Goal: Task Accomplishment & Management: Manage account settings

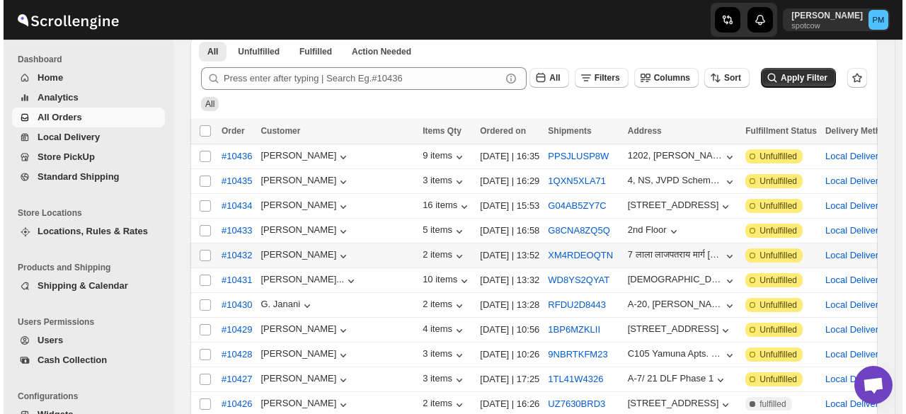
scroll to position [142, 0]
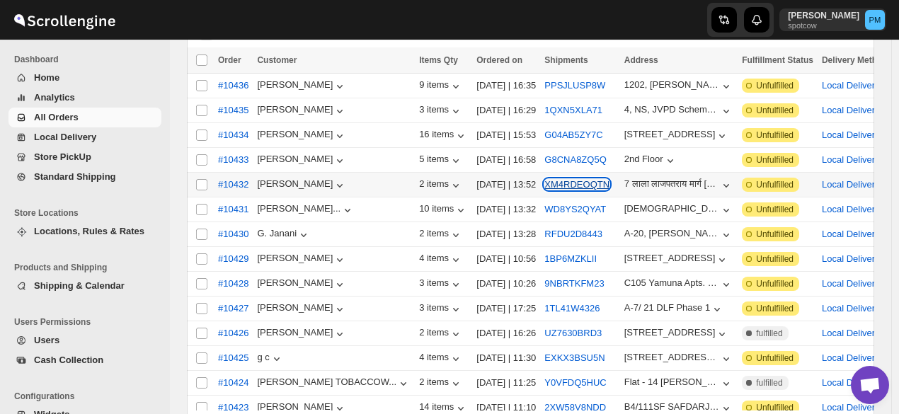
click at [545, 179] on button "XM4RDEOQTN" at bounding box center [577, 184] width 65 height 11
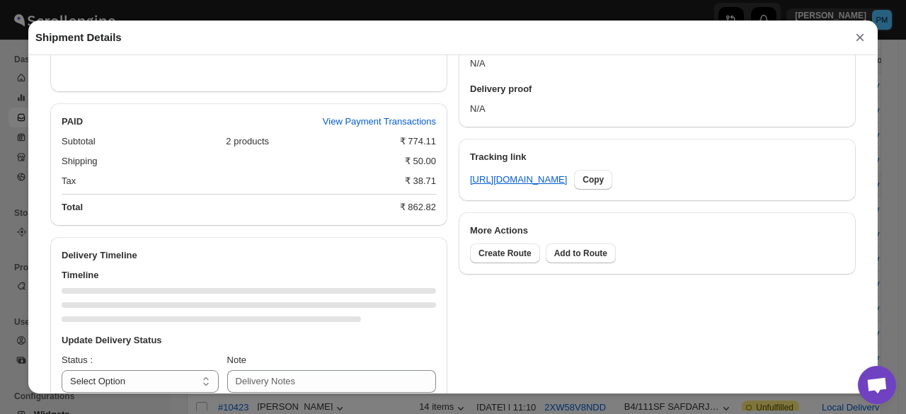
scroll to position [651, 0]
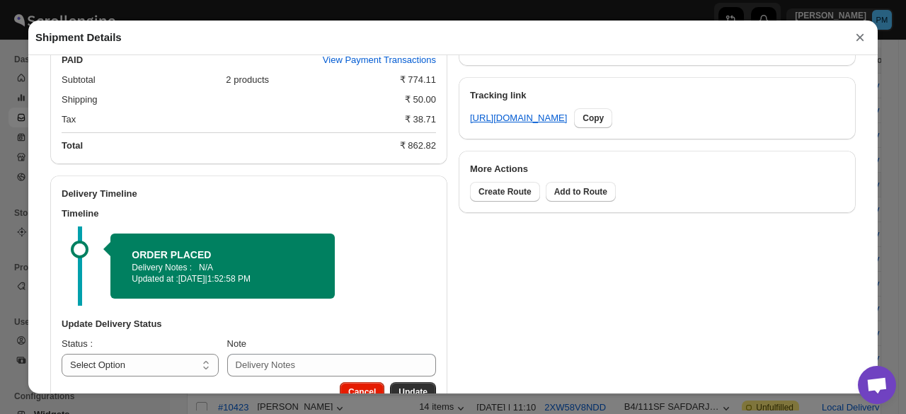
click at [149, 331] on h3 "Update Delivery Status" at bounding box center [249, 324] width 375 height 14
click at [159, 365] on select "Select Option PICKED UP OUT FOR DELIVERY RESCHEDULE DELIVERED CANCELLED" at bounding box center [140, 365] width 157 height 23
select select "PICKED_UP"
click at [62, 357] on select "Select Option PICKED UP OUT FOR DELIVERY RESCHEDULE DELIVERED CANCELLED" at bounding box center [140, 365] width 157 height 23
click at [411, 389] on button "Pick Products" at bounding box center [400, 392] width 74 height 20
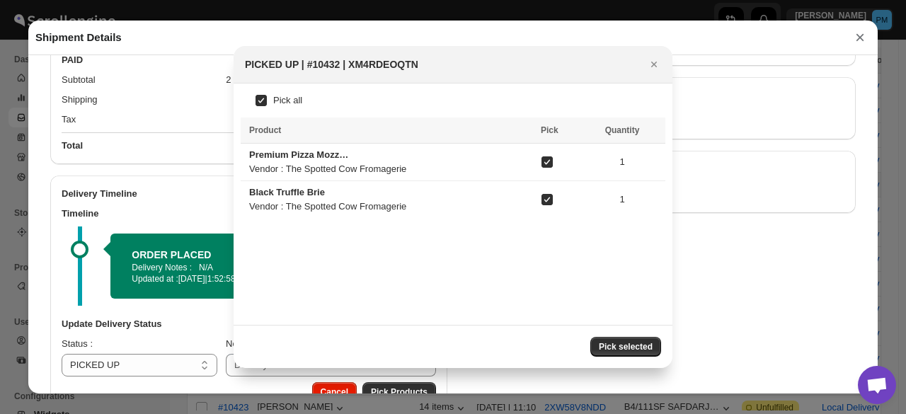
click at [631, 343] on span "Pick selected" at bounding box center [626, 346] width 54 height 11
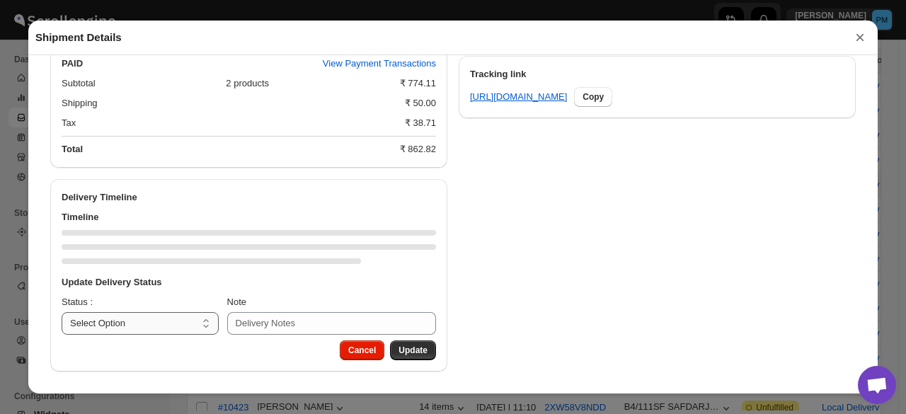
scroll to position [720, 0]
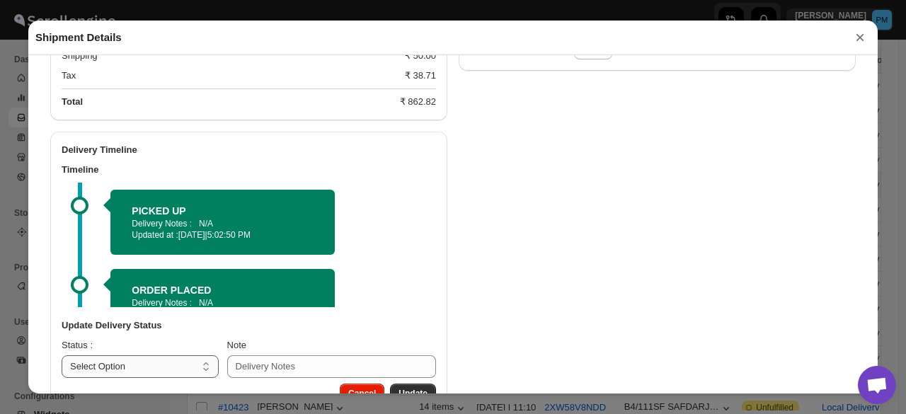
click at [181, 372] on select "Select Option PICKED UP OUT FOR DELIVERY RESCHEDULE DELIVERED CANCELLED" at bounding box center [140, 366] width 157 height 23
select select "OUT_FOR_DELIVERY"
click at [62, 357] on select "Select Option PICKED UP OUT FOR DELIVERY RESCHEDULE DELIVERED CANCELLED" at bounding box center [140, 366] width 157 height 23
click at [423, 392] on button "Update" at bounding box center [413, 394] width 46 height 20
select select
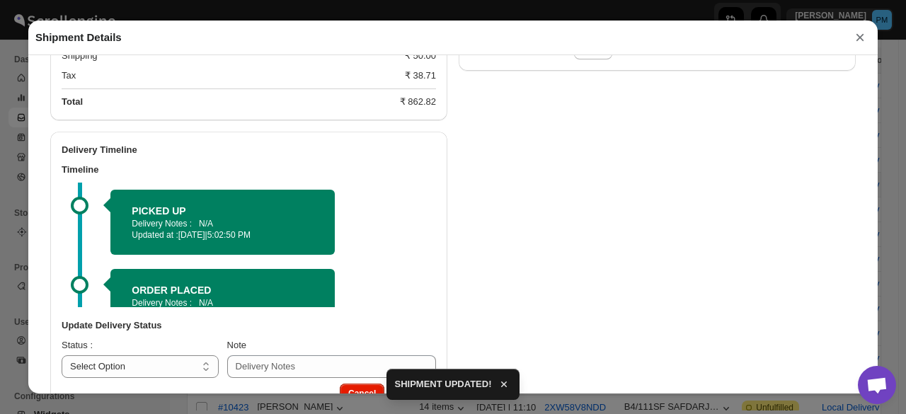
click at [862, 29] on button "×" at bounding box center [860, 38] width 21 height 20
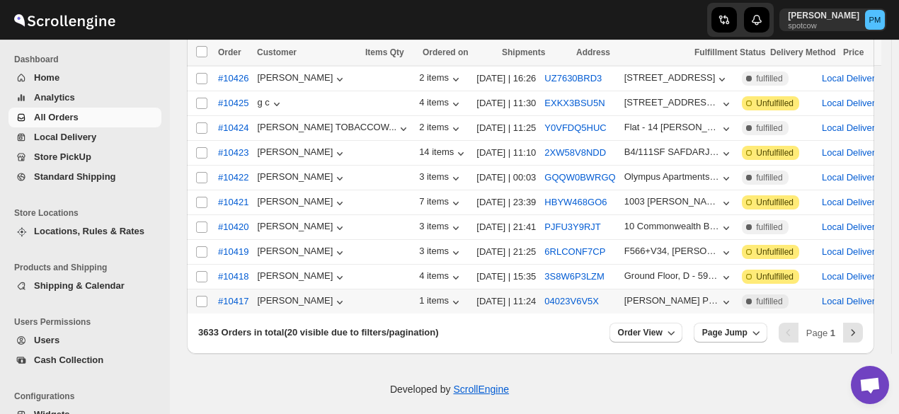
scroll to position [399, 0]
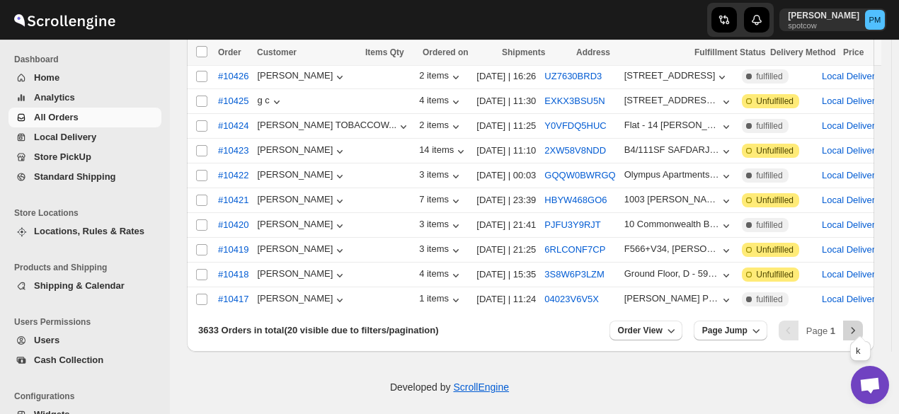
click at [860, 325] on icon "Next" at bounding box center [853, 331] width 14 height 14
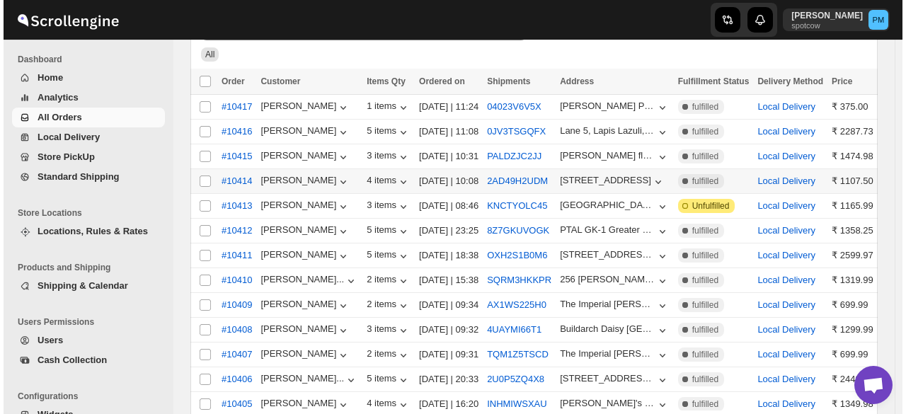
scroll to position [115, 0]
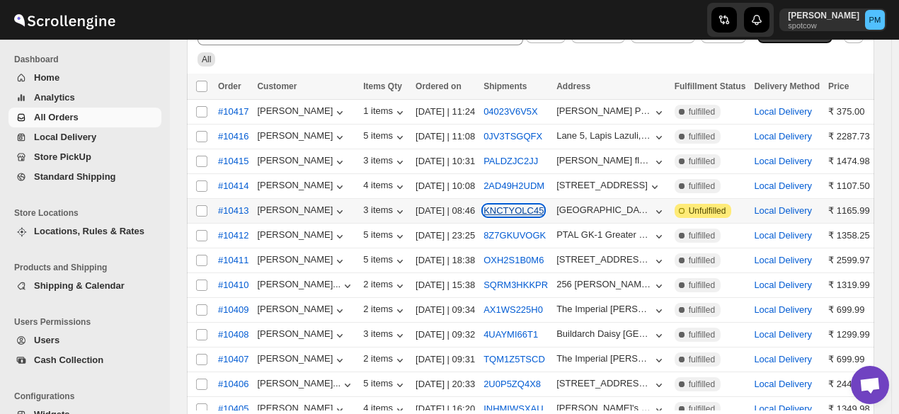
click at [511, 207] on button "KNCTYOLC45" at bounding box center [514, 210] width 60 height 11
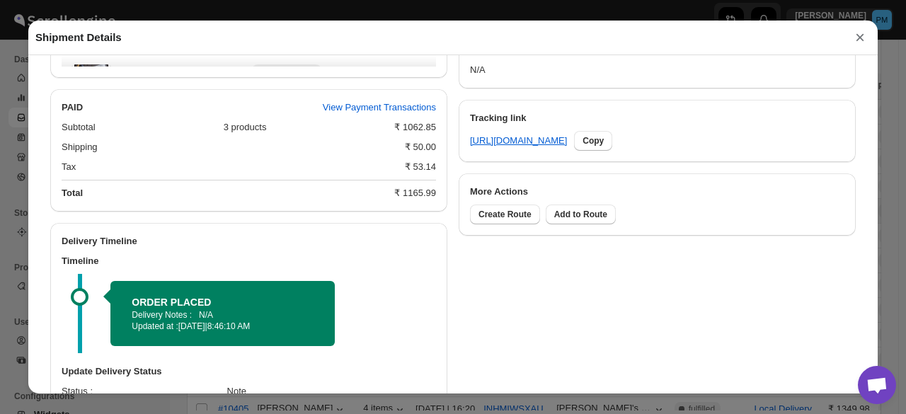
scroll to position [721, 0]
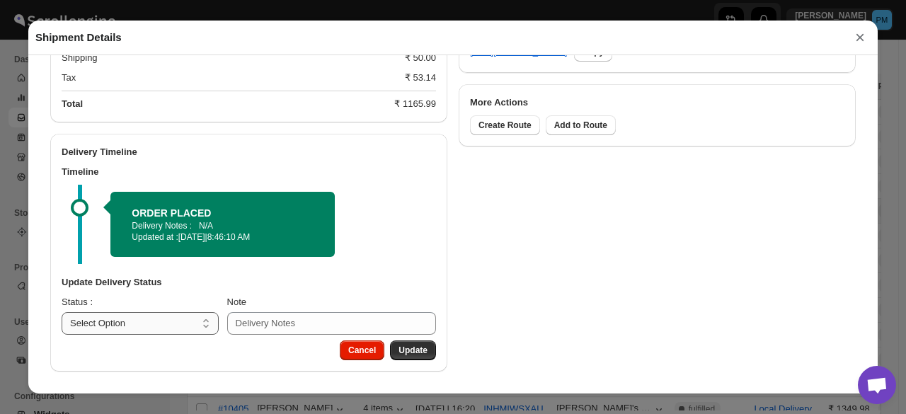
click at [157, 322] on select "Select Option PICKED UP OUT FOR DELIVERY RESCHEDULE DELIVERED CANCELLED" at bounding box center [140, 323] width 157 height 23
click at [157, 323] on select "Select Option PICKED UP OUT FOR DELIVERY RESCHEDULE DELIVERED CANCELLED" at bounding box center [140, 323] width 157 height 23
select select "PICKED_UP"
click at [62, 312] on select "Select Option PICKED UP OUT FOR DELIVERY RESCHEDULE DELIVERED CANCELLED" at bounding box center [140, 323] width 157 height 23
click at [422, 351] on span "Pick Products" at bounding box center [399, 350] width 57 height 11
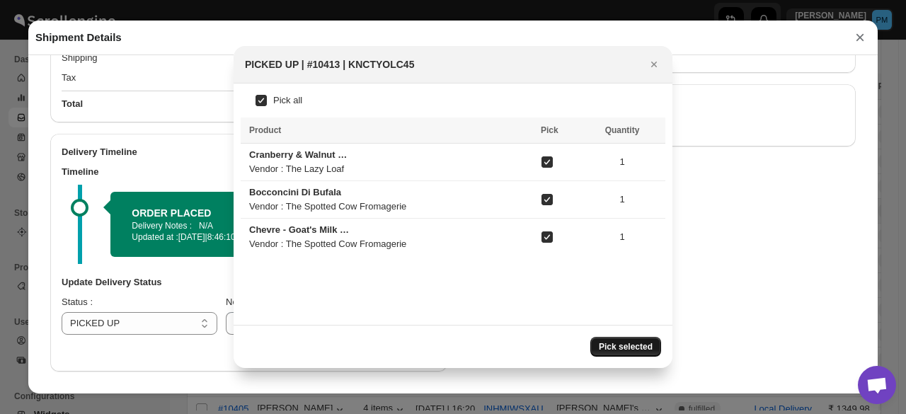
click at [644, 343] on span "Pick selected" at bounding box center [626, 346] width 54 height 11
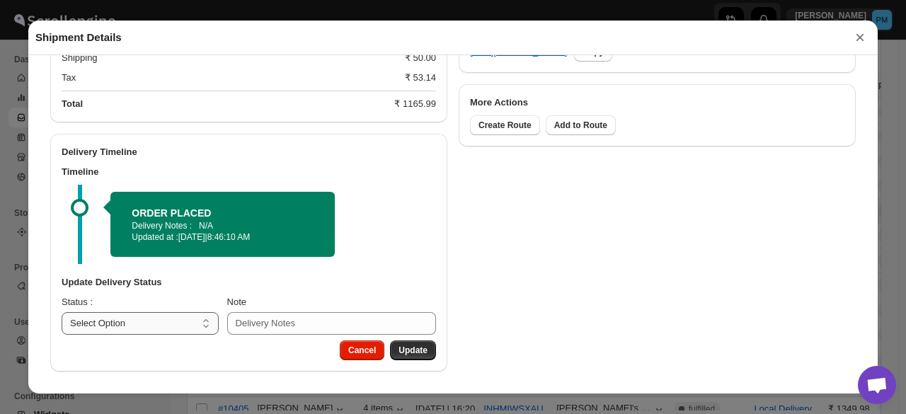
click at [190, 325] on select "Select Option PICKED UP OUT FOR DELIVERY RESCHEDULE DELIVERED CANCELLED" at bounding box center [140, 323] width 157 height 23
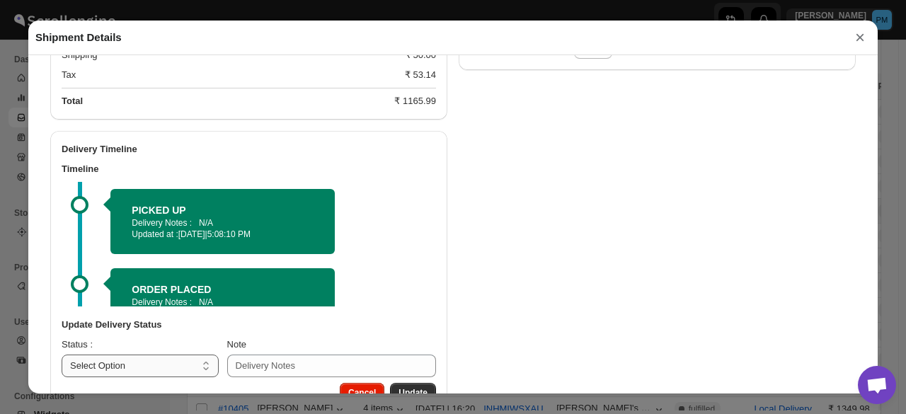
select select "OUT_FOR_DELIVERY"
click at [62, 357] on select "Select Option PICKED UP OUT FOR DELIVERY RESCHEDULE DELIVERED CANCELLED" at bounding box center [140, 366] width 157 height 23
click at [414, 385] on button "Update" at bounding box center [413, 393] width 46 height 20
select select
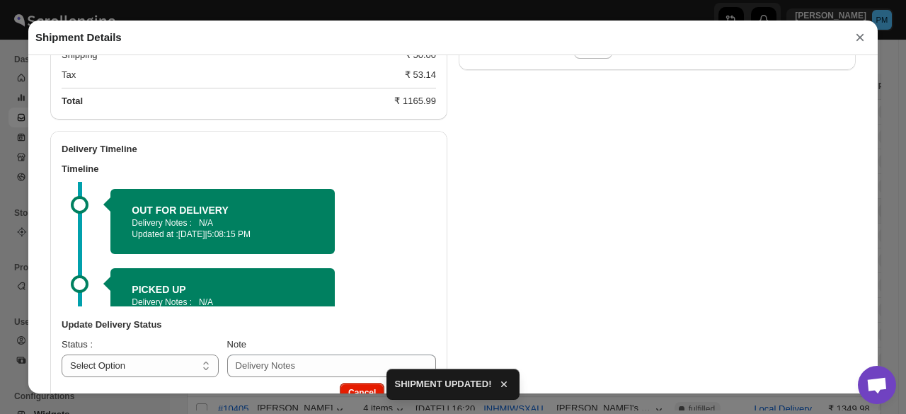
click at [858, 38] on button "×" at bounding box center [860, 38] width 21 height 20
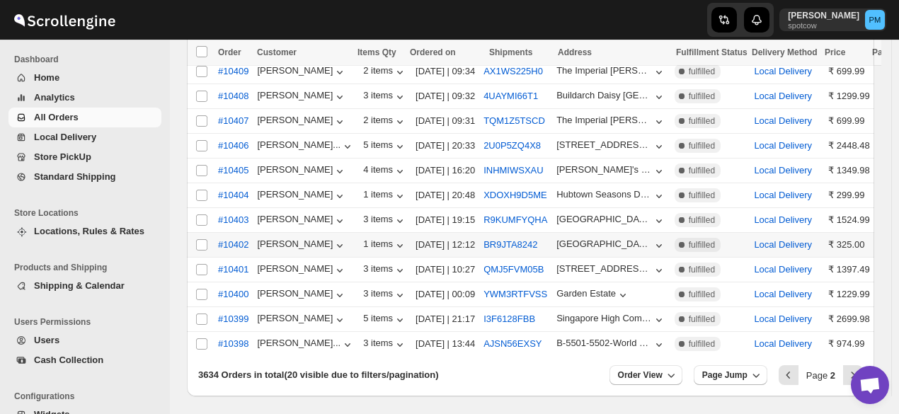
scroll to position [399, 0]
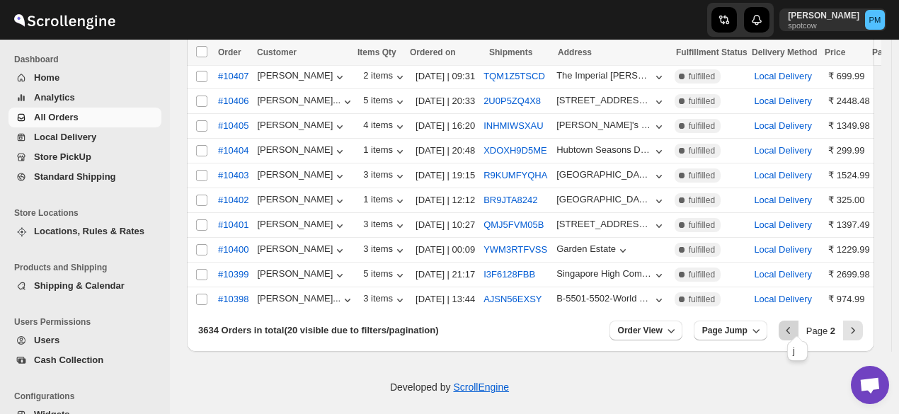
click at [796, 324] on icon "Previous" at bounding box center [789, 331] width 14 height 14
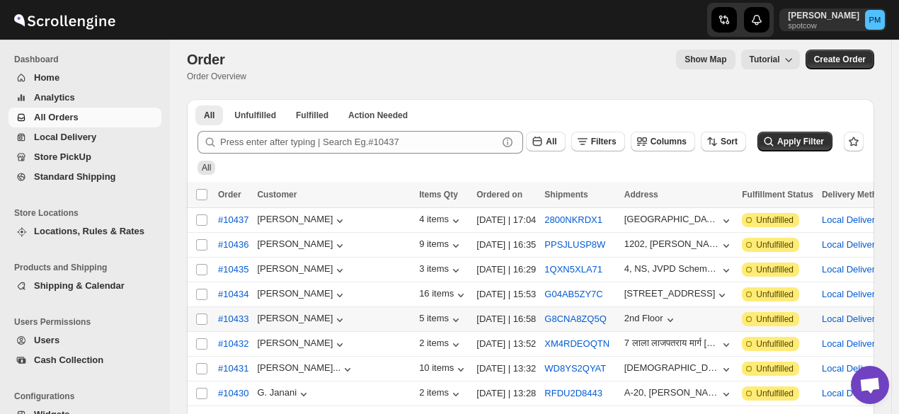
scroll to position [0, 0]
